Goal: Transaction & Acquisition: Purchase product/service

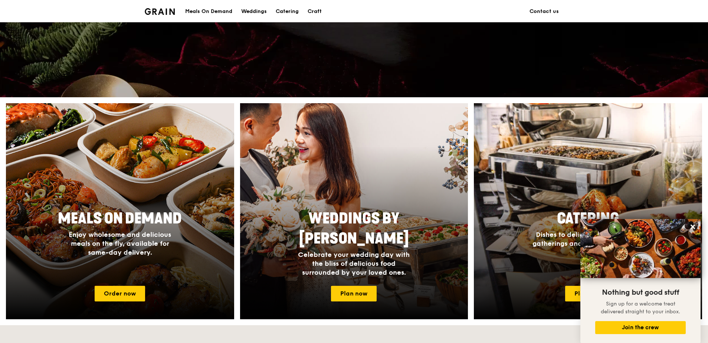
scroll to position [297, 0]
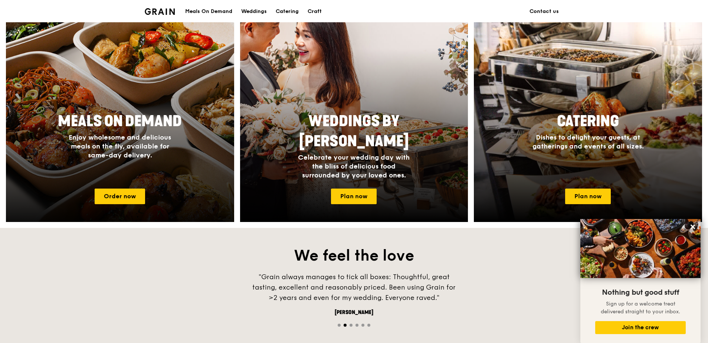
click at [149, 123] on span "Meals On Demand" at bounding box center [120, 121] width 124 height 18
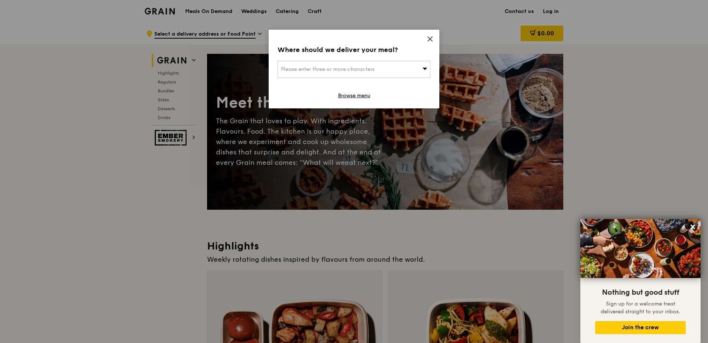
click at [422, 71] on div "Please enter three or more characters" at bounding box center [354, 69] width 153 height 17
click at [362, 68] on input "search" at bounding box center [354, 69] width 152 height 16
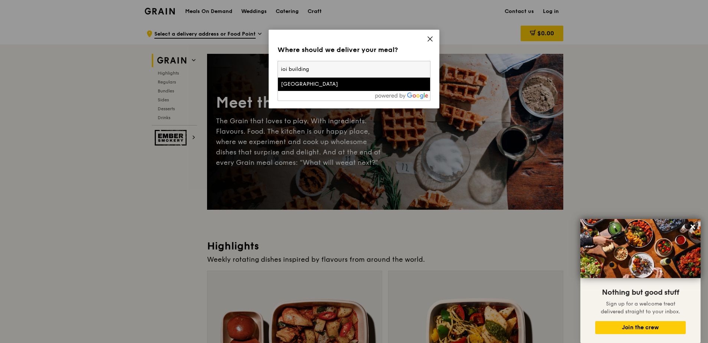
type input "ioi building"
click at [347, 85] on div "[GEOGRAPHIC_DATA]" at bounding box center [336, 84] width 110 height 7
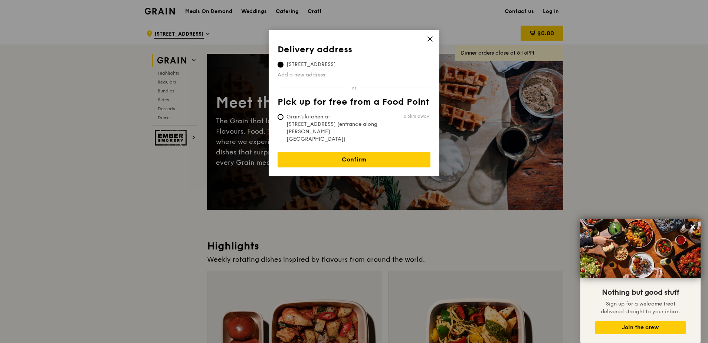
click at [318, 75] on link "Add a new address" at bounding box center [354, 74] width 153 height 7
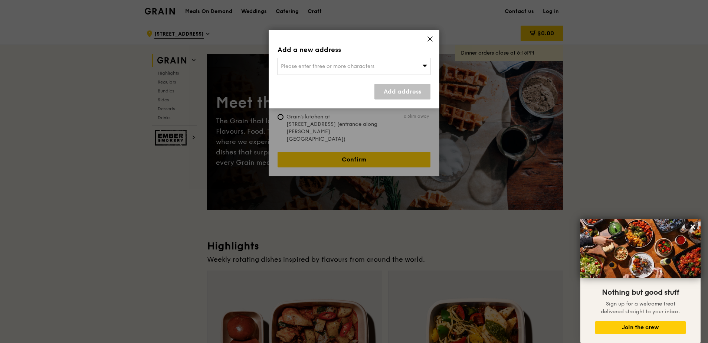
click at [342, 63] on span "Please enter three or more characters" at bounding box center [328, 66] width 94 height 6
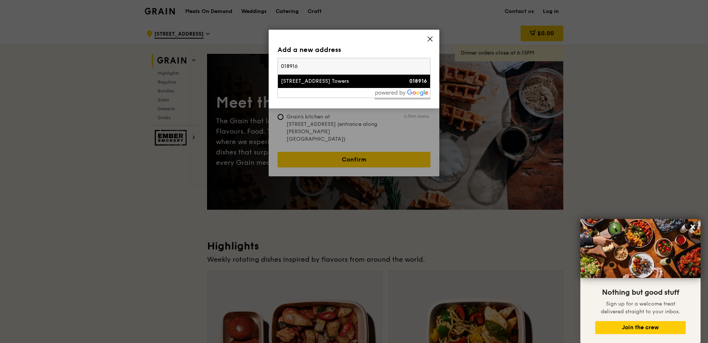
type input "018916"
click at [330, 81] on div "[STREET_ADDRESS] Towers" at bounding box center [336, 81] width 110 height 7
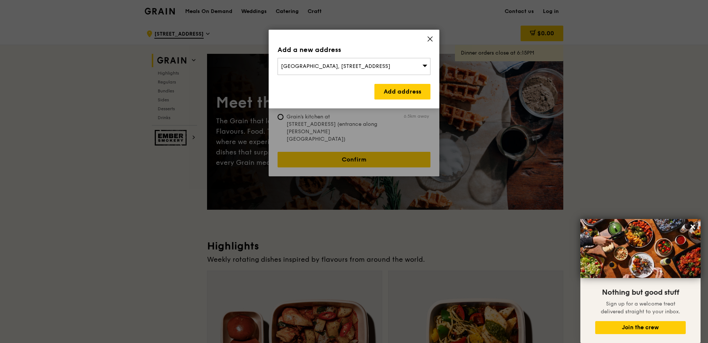
click at [422, 66] on div "[GEOGRAPHIC_DATA], [STREET_ADDRESS]" at bounding box center [354, 66] width 153 height 17
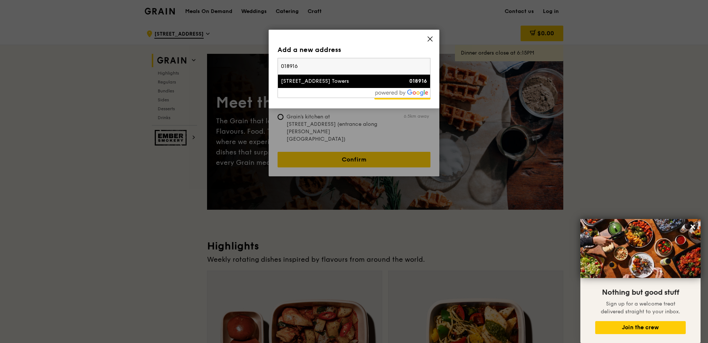
click at [310, 84] on div "[STREET_ADDRESS] Towers" at bounding box center [336, 81] width 110 height 7
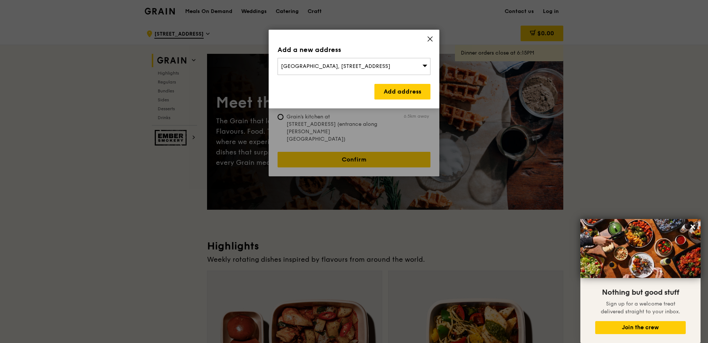
click at [418, 67] on div "[GEOGRAPHIC_DATA], [STREET_ADDRESS]" at bounding box center [354, 66] width 153 height 17
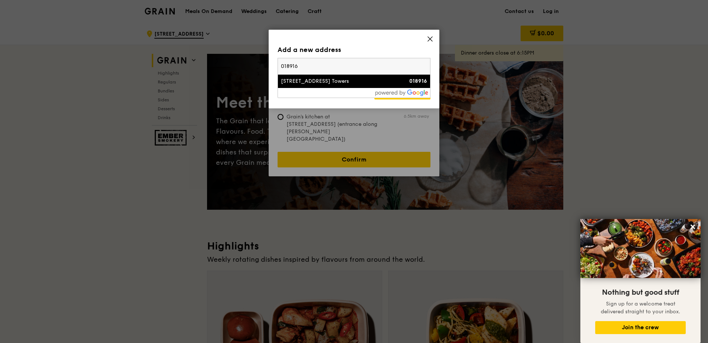
drag, startPoint x: 372, startPoint y: 70, endPoint x: 249, endPoint y: 66, distance: 123.3
click at [249, 66] on div "Add a new address [GEOGRAPHIC_DATA], [STREET_ADDRESS] 018916 [STREET_ADDRESS] T…" at bounding box center [354, 171] width 708 height 343
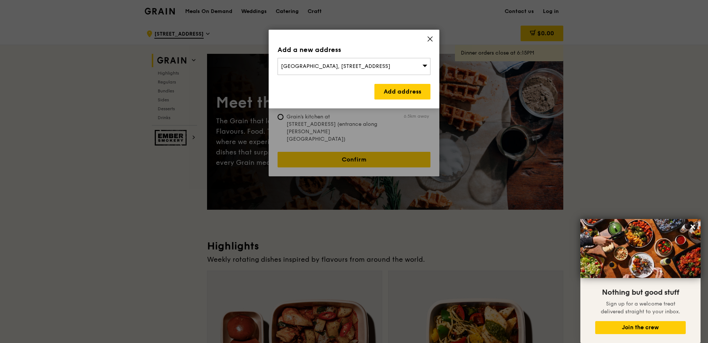
click at [437, 33] on div "Add a new address [GEOGRAPHIC_DATA], [STREET_ADDRESS] Add address" at bounding box center [354, 69] width 171 height 79
click at [434, 38] on div "Add a new address [GEOGRAPHIC_DATA], [STREET_ADDRESS] Add address" at bounding box center [354, 69] width 171 height 79
click at [322, 68] on span "[GEOGRAPHIC_DATA], [STREET_ADDRESS]" at bounding box center [336, 66] width 110 height 6
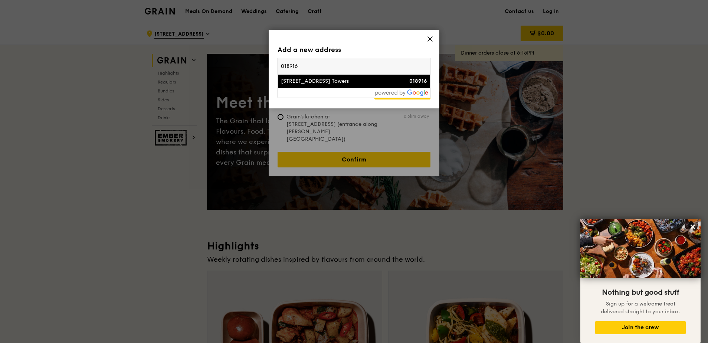
click at [322, 68] on input "018916" at bounding box center [354, 66] width 152 height 16
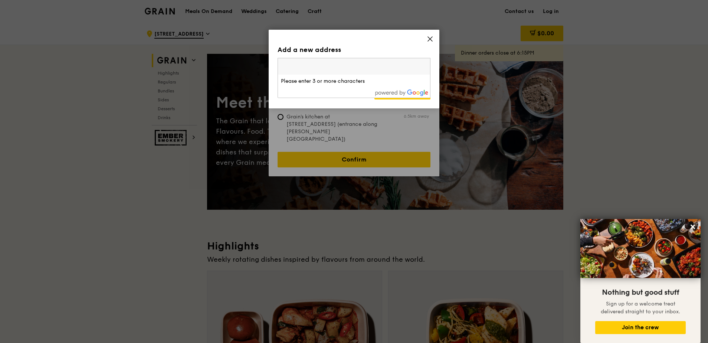
click at [345, 64] on input "search" at bounding box center [354, 66] width 152 height 16
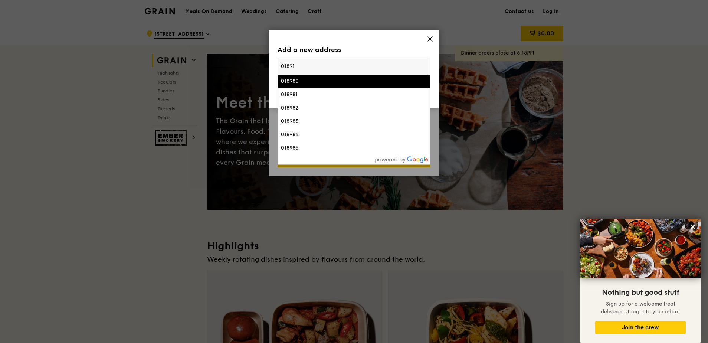
type input "018916"
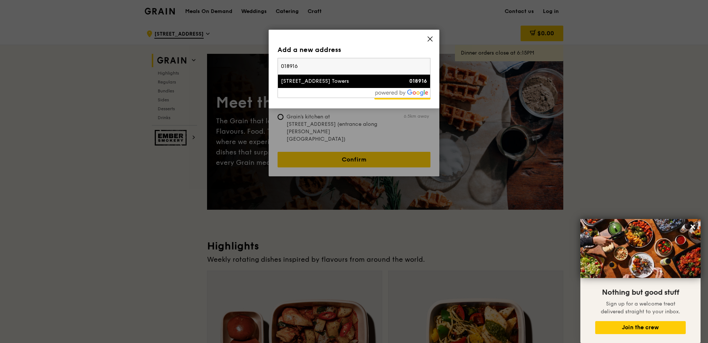
click at [304, 79] on div "[STREET_ADDRESS] Towers" at bounding box center [336, 81] width 110 height 7
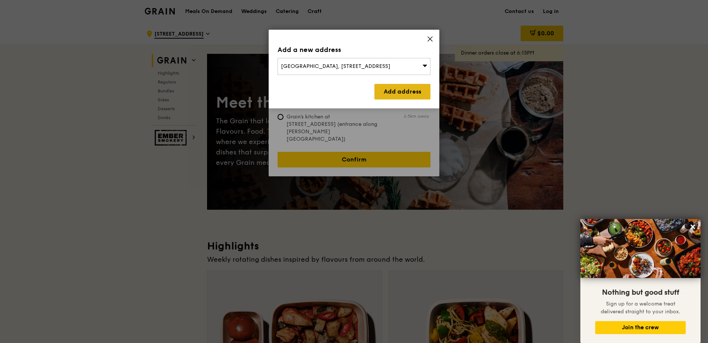
click at [418, 91] on link "Add address" at bounding box center [403, 92] width 56 height 16
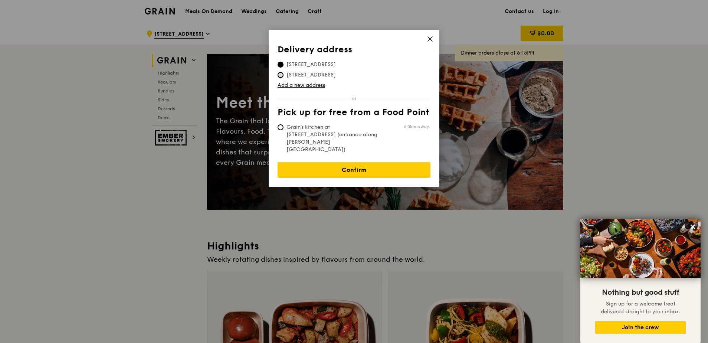
click at [283, 76] on input "[STREET_ADDRESS]" at bounding box center [281, 75] width 6 height 6
radio input "true"
click at [278, 64] on input "[STREET_ADDRESS]" at bounding box center [281, 65] width 6 height 6
radio input "true"
click at [435, 40] on div "Delivery address Pick up for free from a Food Point Delivery address [STREET_AD…" at bounding box center [354, 108] width 171 height 157
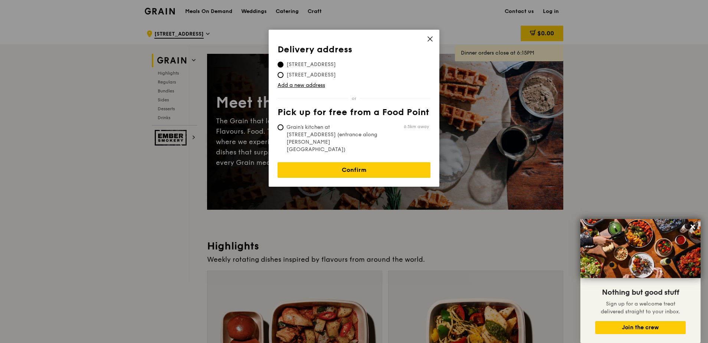
click at [431, 39] on icon at bounding box center [430, 39] width 7 height 7
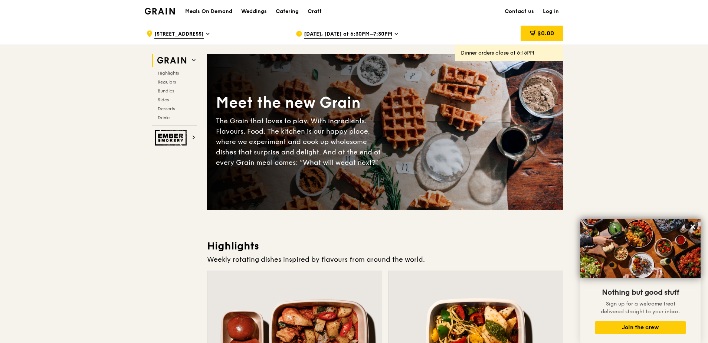
click at [204, 33] on span "[STREET_ADDRESS]" at bounding box center [178, 34] width 49 height 8
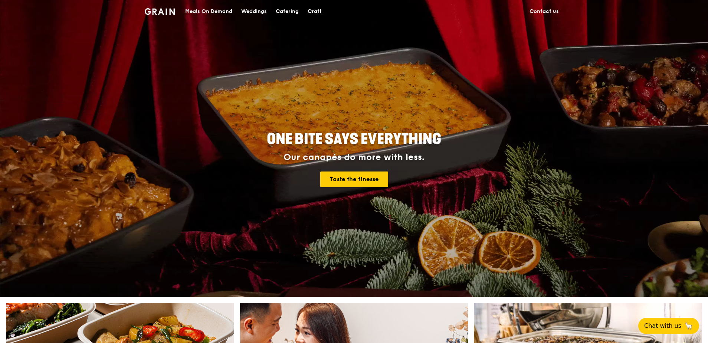
click at [199, 13] on div "Meals On Demand" at bounding box center [208, 11] width 47 height 22
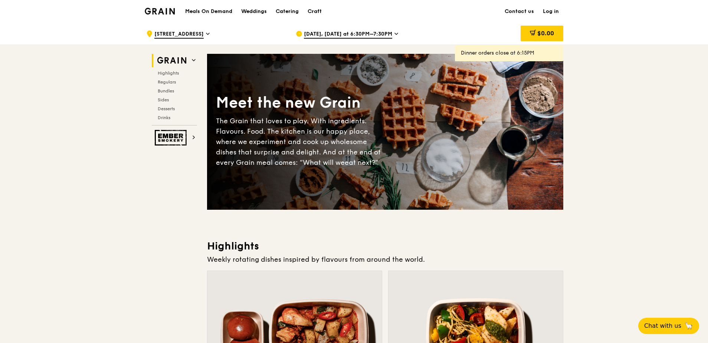
click at [214, 35] on div ".cls-1 { fill: none; stroke: #fff; stroke-linecap: round; stroke-linejoin: roun…" at bounding box center [215, 34] width 138 height 22
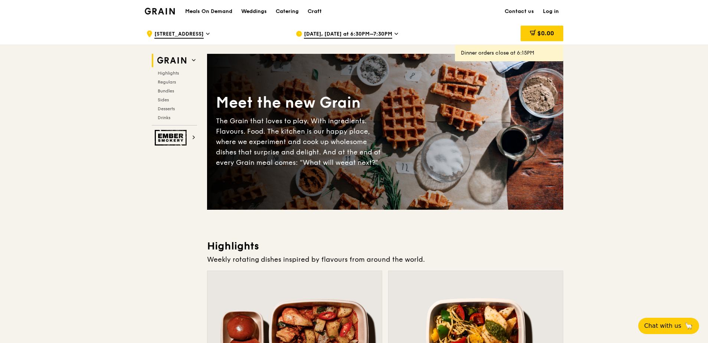
click at [395, 36] on icon at bounding box center [397, 33] width 4 height 7
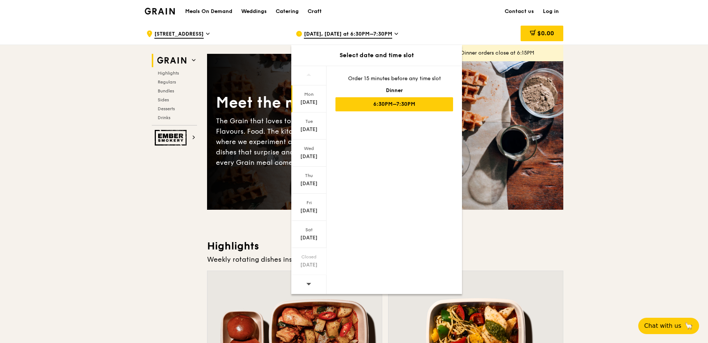
click at [312, 280] on span at bounding box center [308, 283] width 5 height 17
click at [311, 127] on div "Sep 16" at bounding box center [309, 129] width 33 height 7
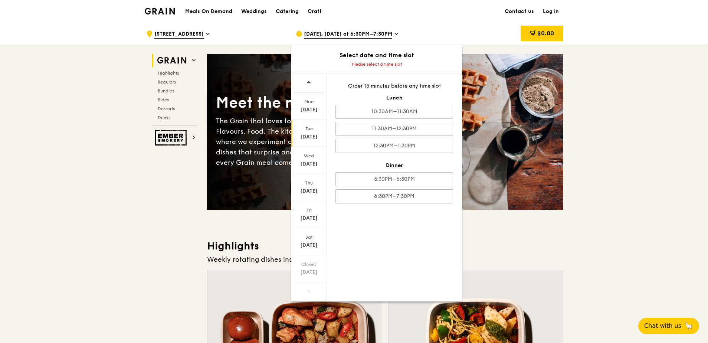
click at [313, 136] on div "Sep 16" at bounding box center [309, 136] width 33 height 7
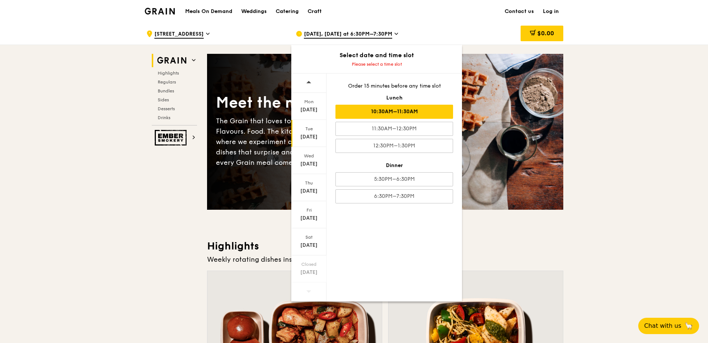
click at [411, 111] on div "10:30AM–11:30AM" at bounding box center [395, 112] width 118 height 14
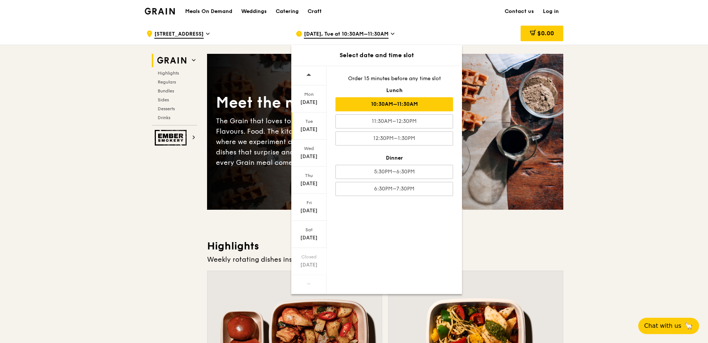
click at [531, 244] on h3 "Highlights" at bounding box center [385, 245] width 356 height 13
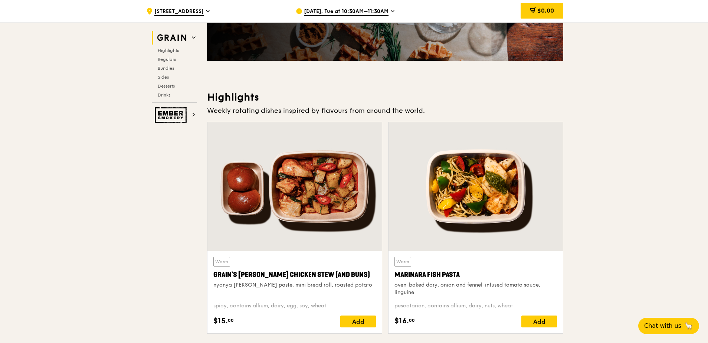
scroll to position [260, 0]
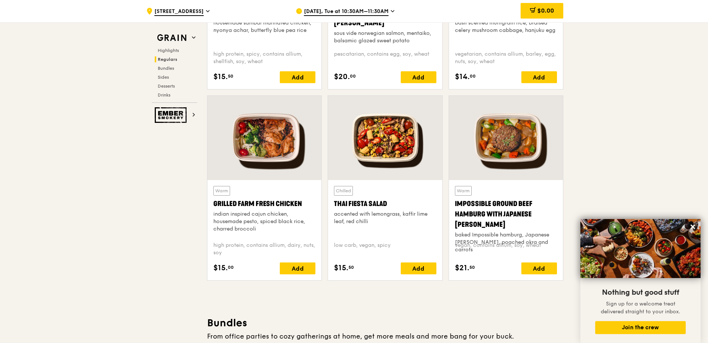
scroll to position [778, 0]
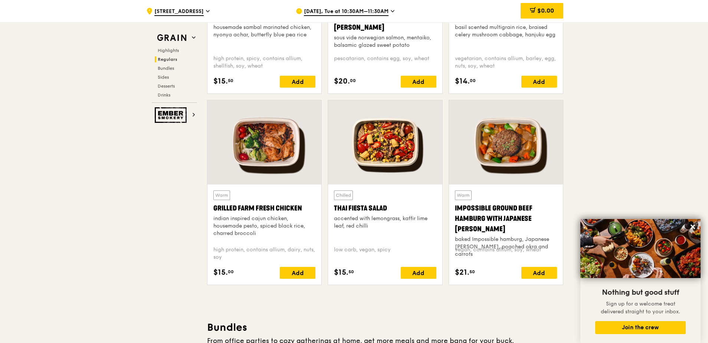
click at [309, 209] on div "Grilled Farm Fresh Chicken" at bounding box center [264, 208] width 102 height 10
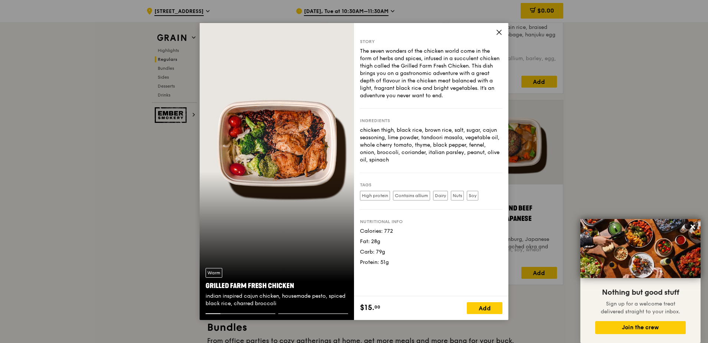
click at [500, 33] on icon at bounding box center [499, 32] width 7 height 7
